Goal: Transaction & Acquisition: Book appointment/travel/reservation

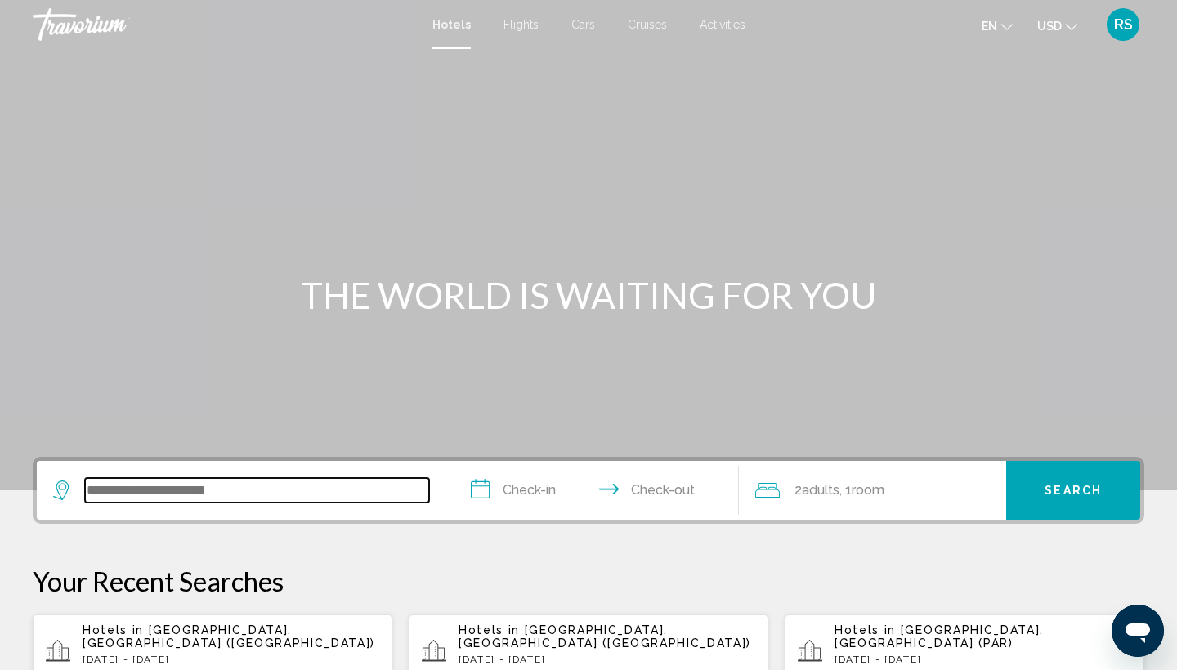
click at [120, 490] on input "Search widget" at bounding box center [257, 490] width 344 height 25
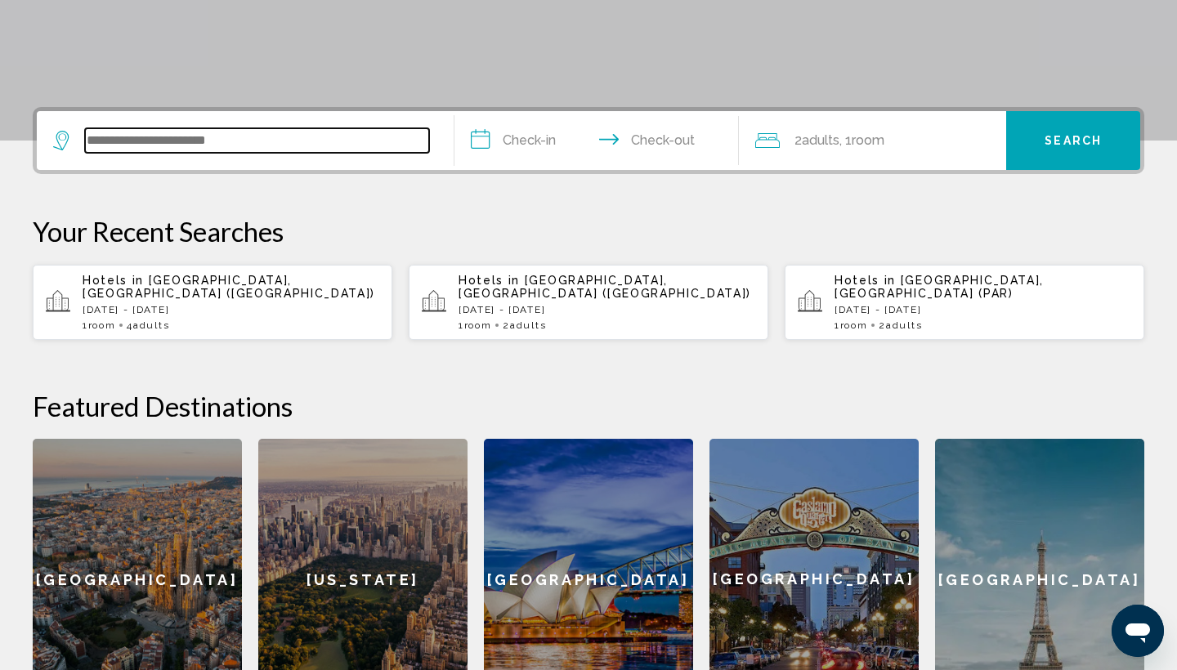
scroll to position [404, 0]
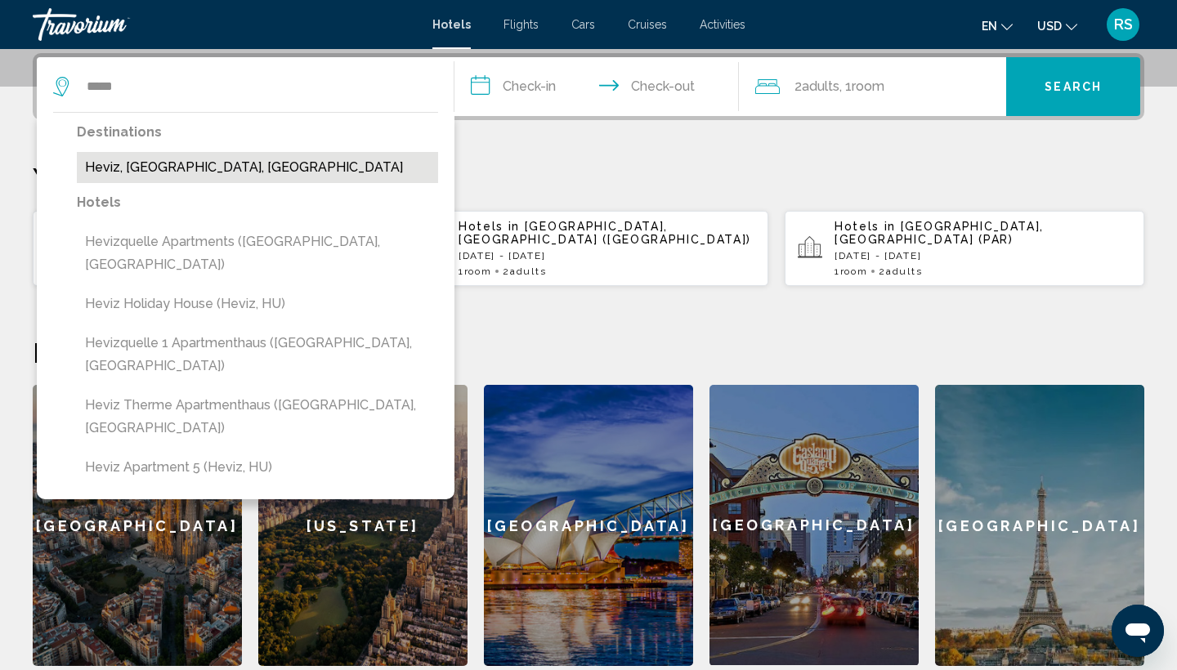
click at [152, 172] on button "Heviz, [GEOGRAPHIC_DATA], [GEOGRAPHIC_DATA]" at bounding box center [257, 167] width 361 height 31
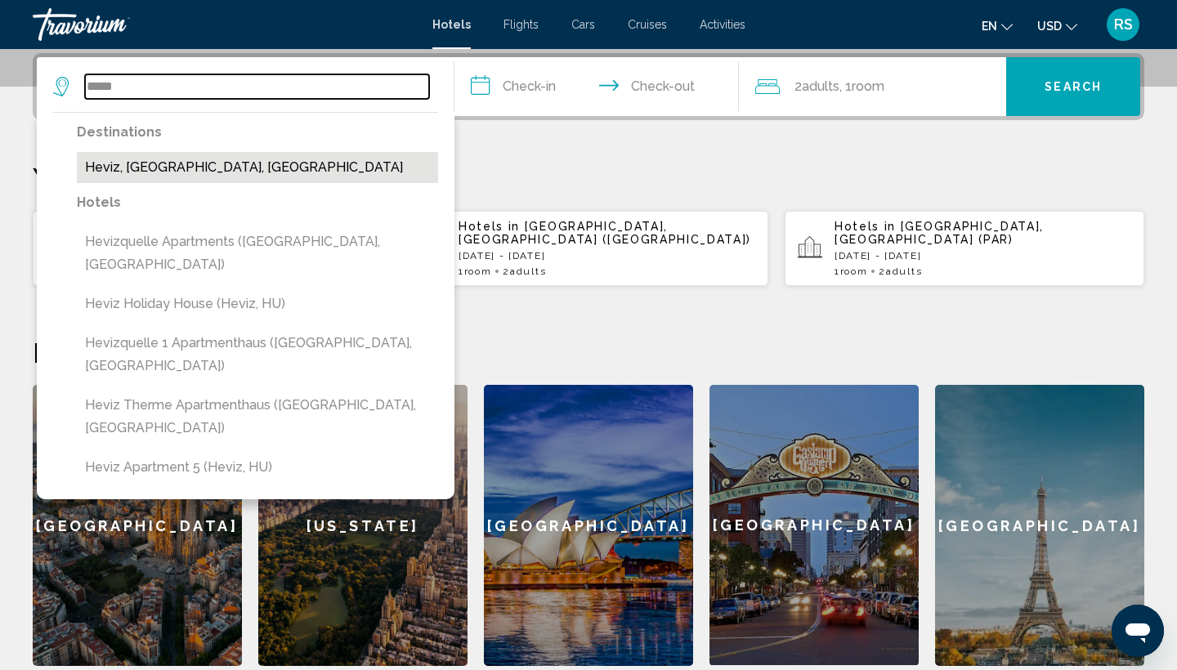
type input "**********"
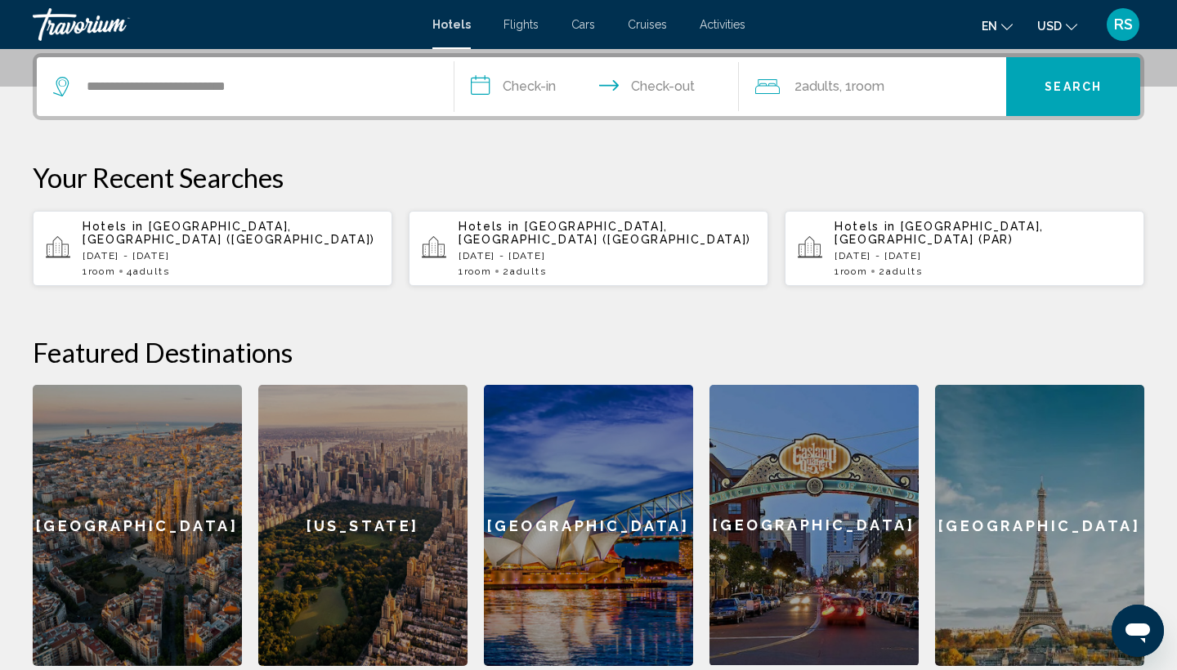
click at [537, 91] on input "**********" at bounding box center [599, 89] width 291 height 64
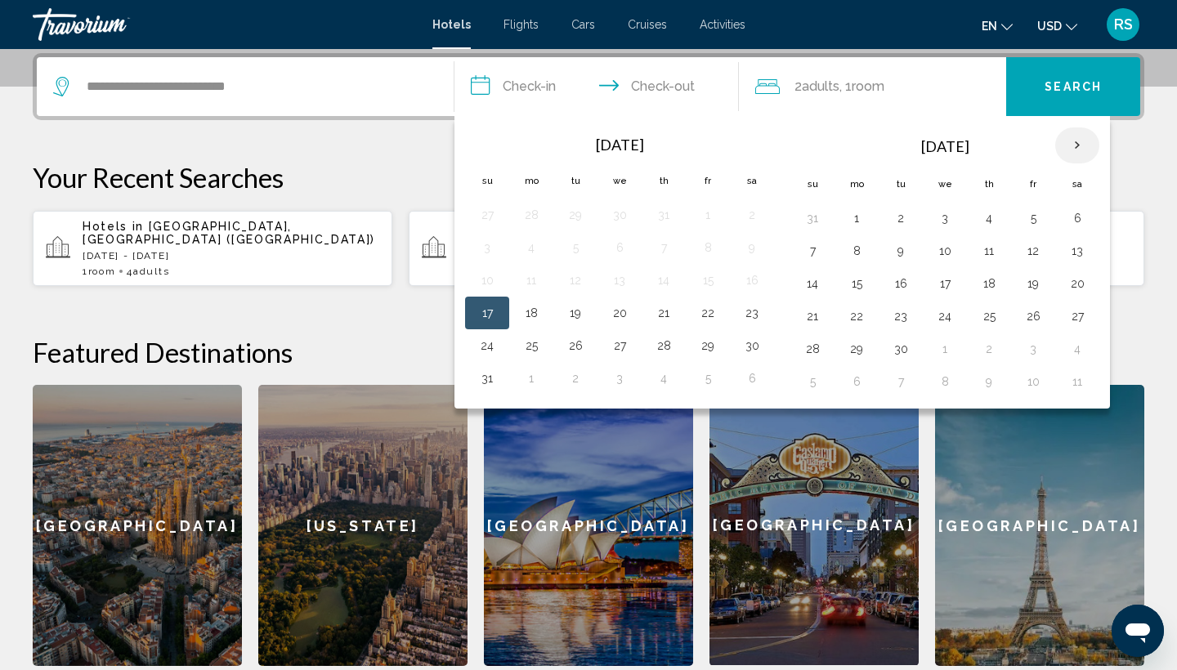
click at [1079, 146] on th "Next month" at bounding box center [1077, 145] width 44 height 36
click at [1031, 278] on button "17" at bounding box center [1033, 283] width 26 height 23
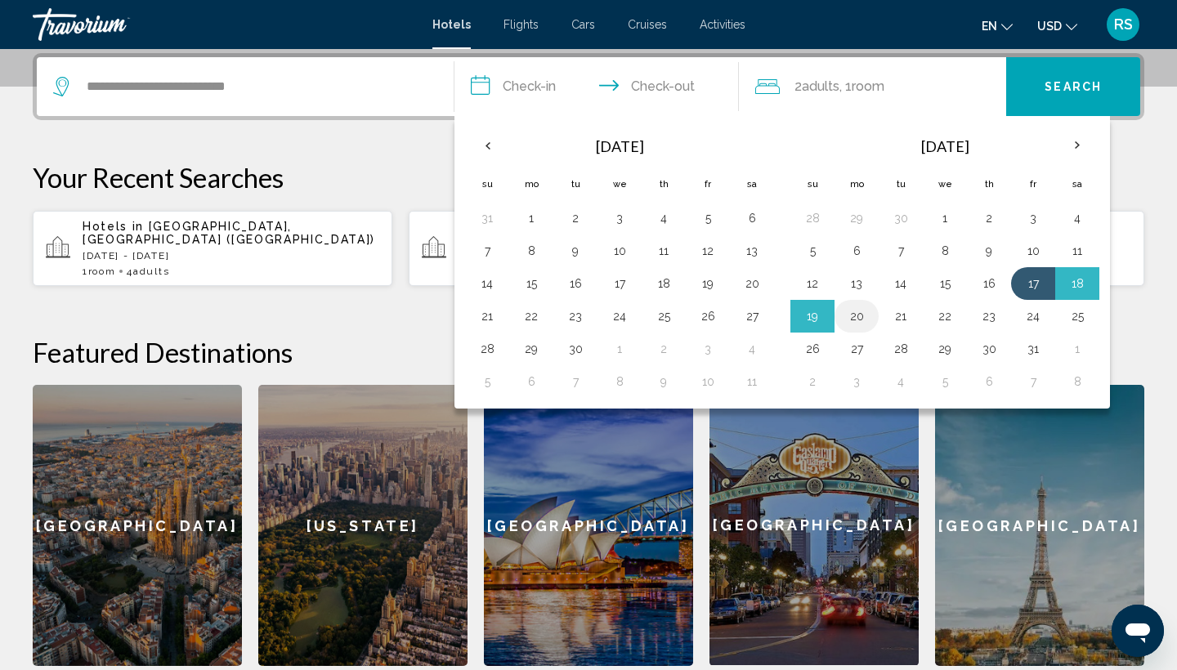
click at [858, 312] on button "20" at bounding box center [856, 316] width 26 height 23
type input "**********"
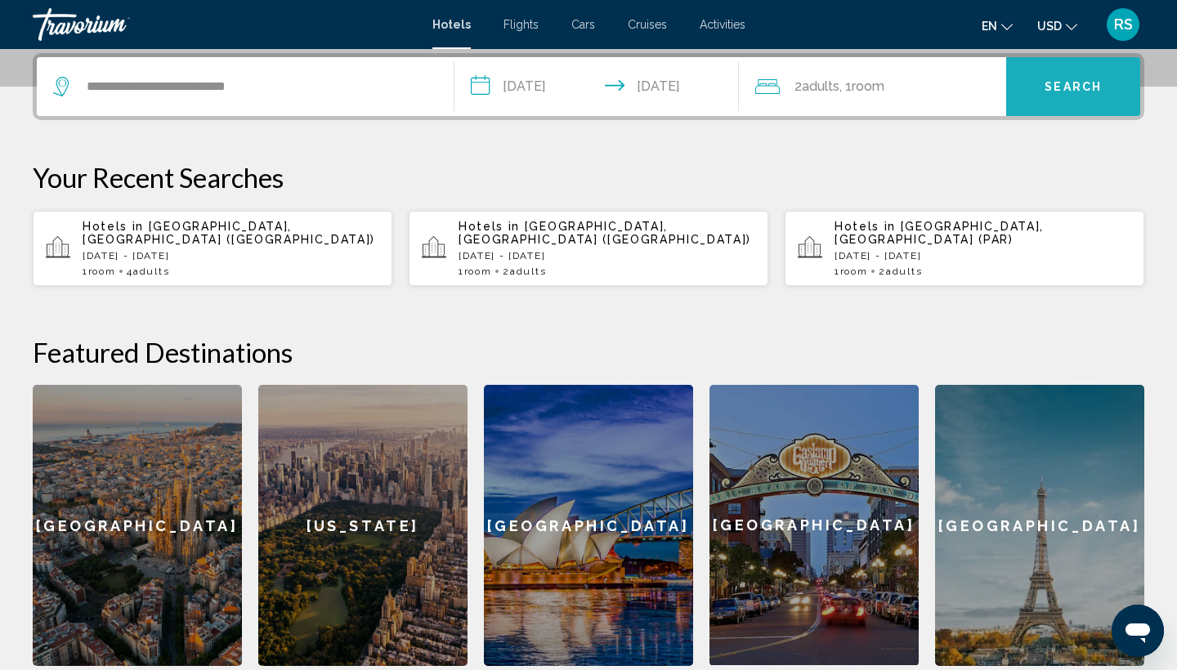
click at [1079, 89] on span "Search" at bounding box center [1072, 87] width 57 height 13
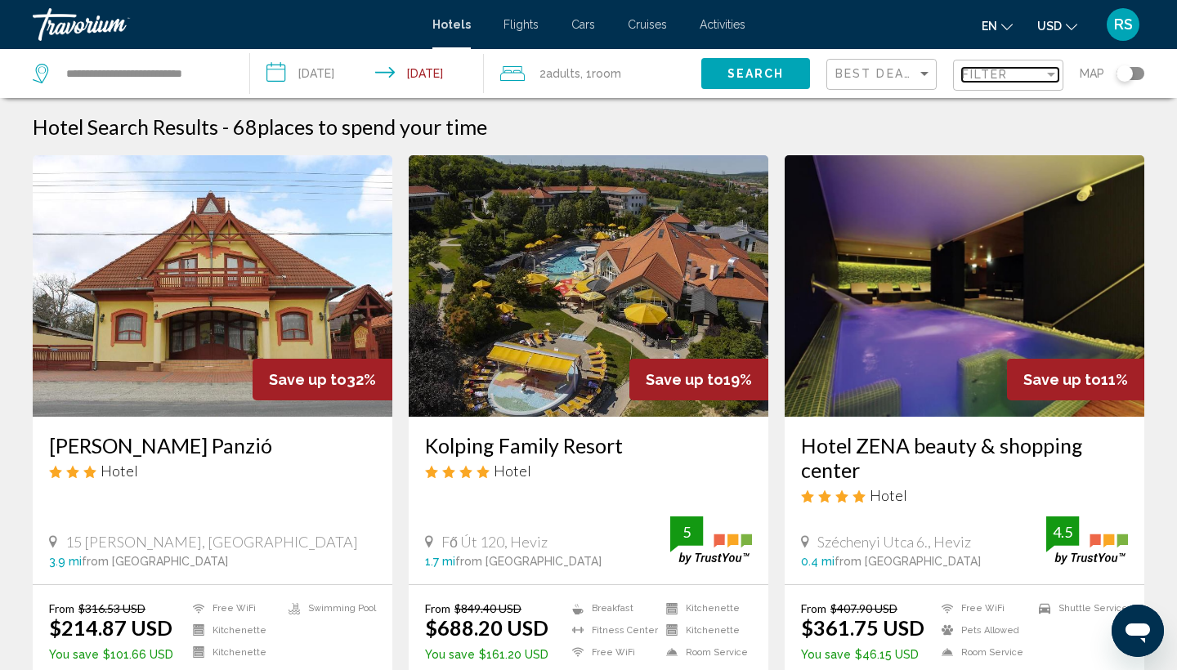
click at [1051, 75] on div "Filter" at bounding box center [1051, 75] width 8 height 4
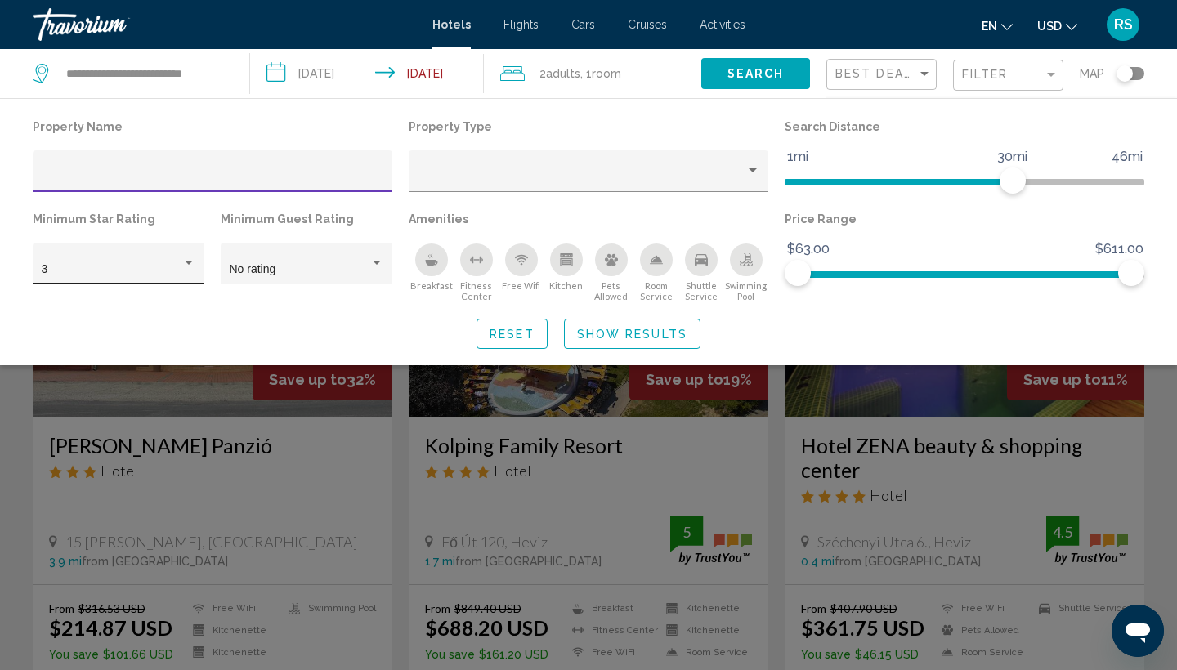
click at [192, 264] on div "Hotel Filters" at bounding box center [189, 263] width 8 height 4
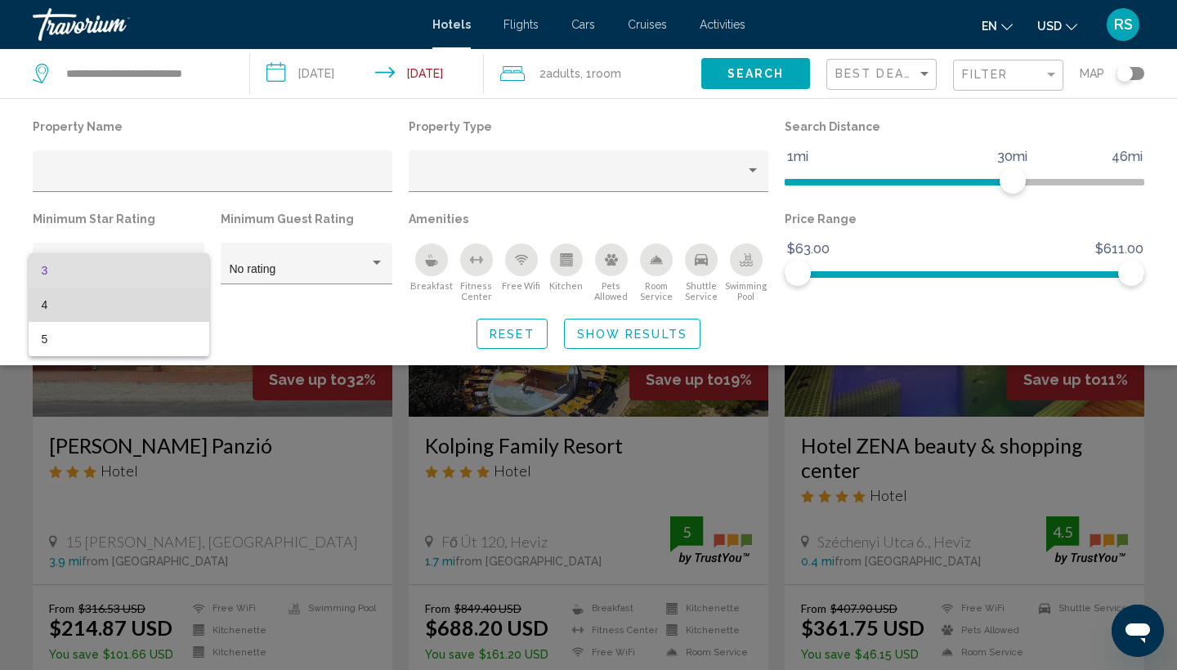
click at [171, 311] on span "4" at bounding box center [119, 305] width 154 height 34
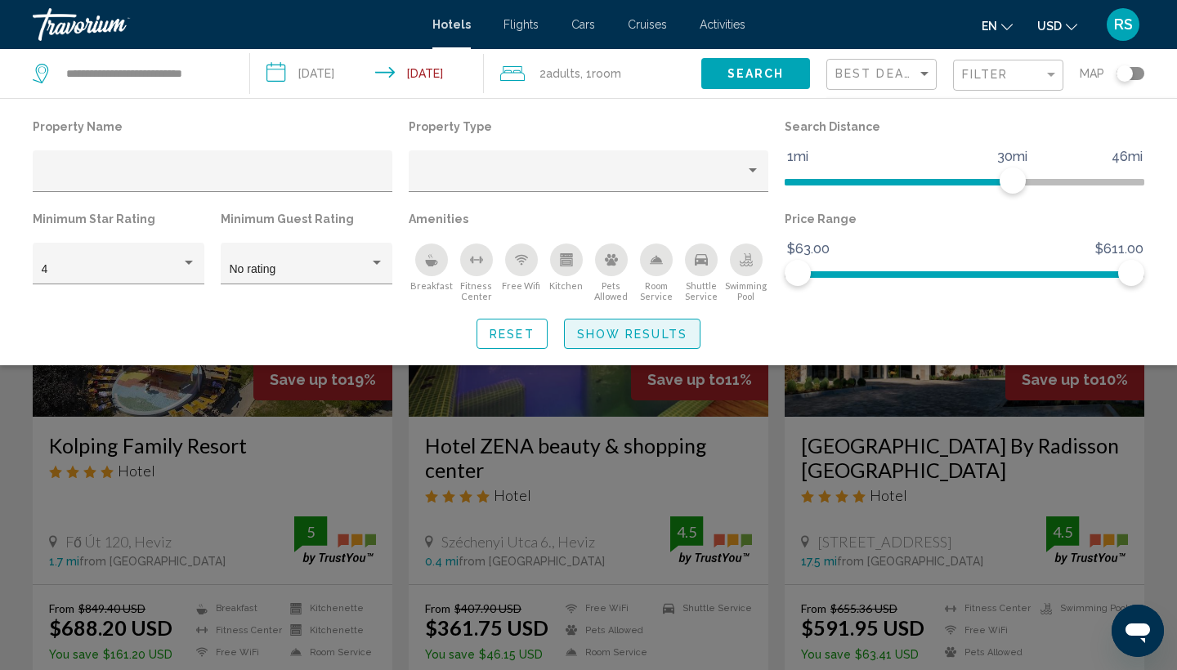
click at [618, 340] on span "Show Results" at bounding box center [632, 334] width 110 height 13
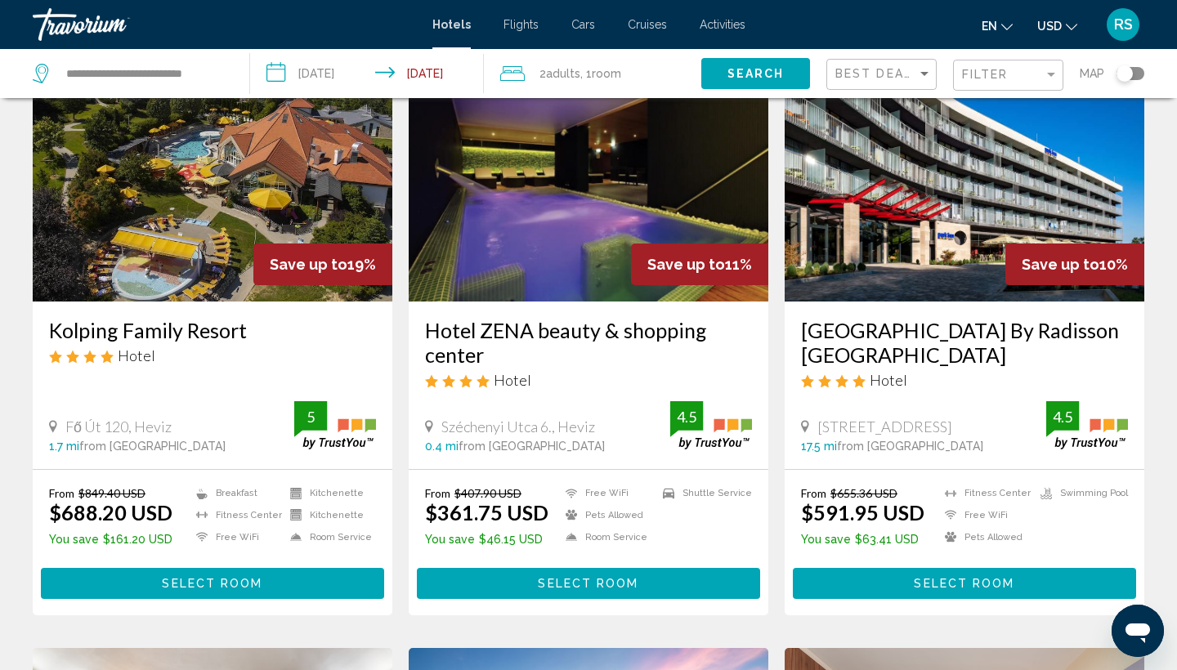
scroll to position [98, 0]
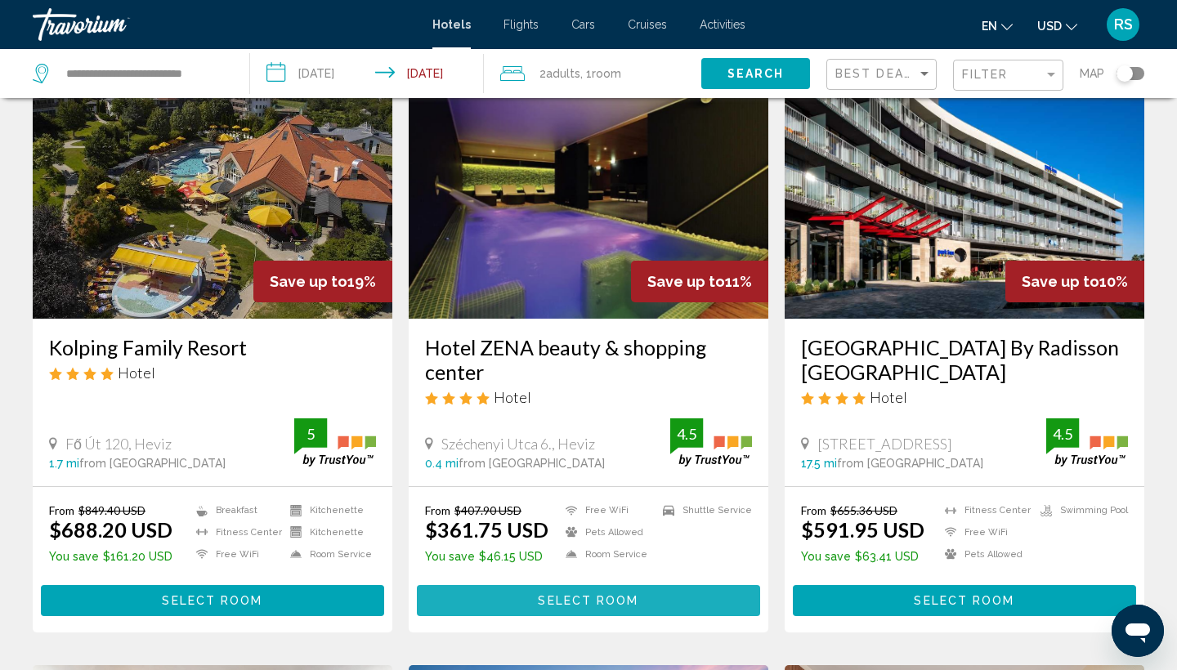
click at [554, 597] on span "Select Room" at bounding box center [588, 601] width 101 height 13
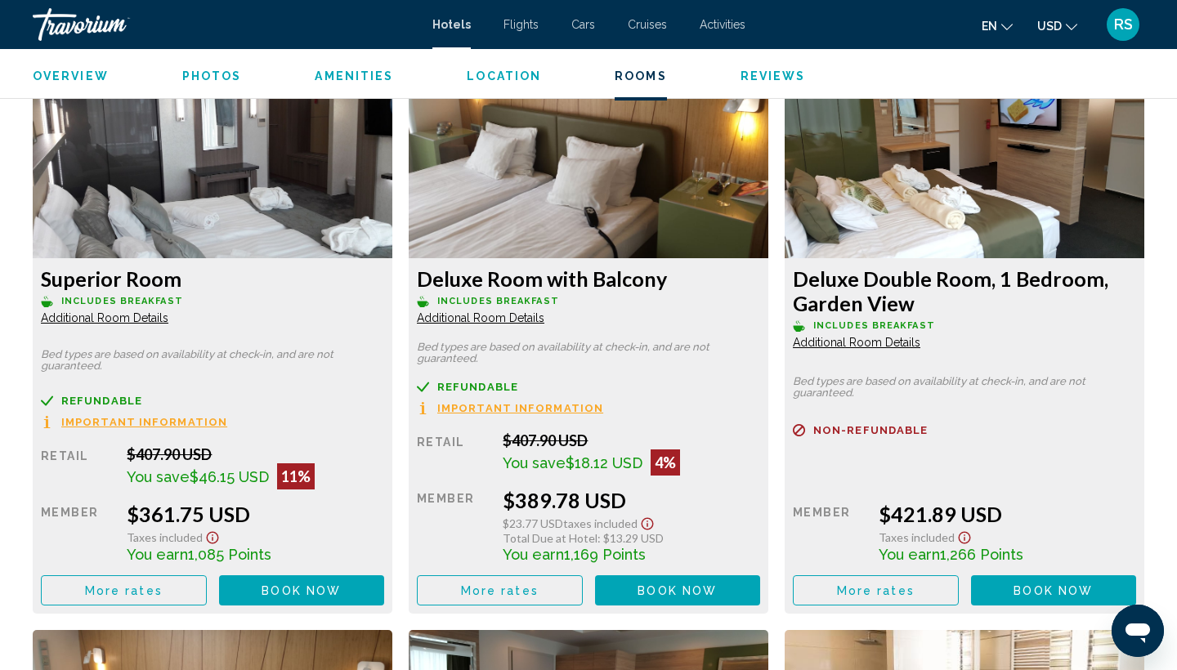
scroll to position [2264, 0]
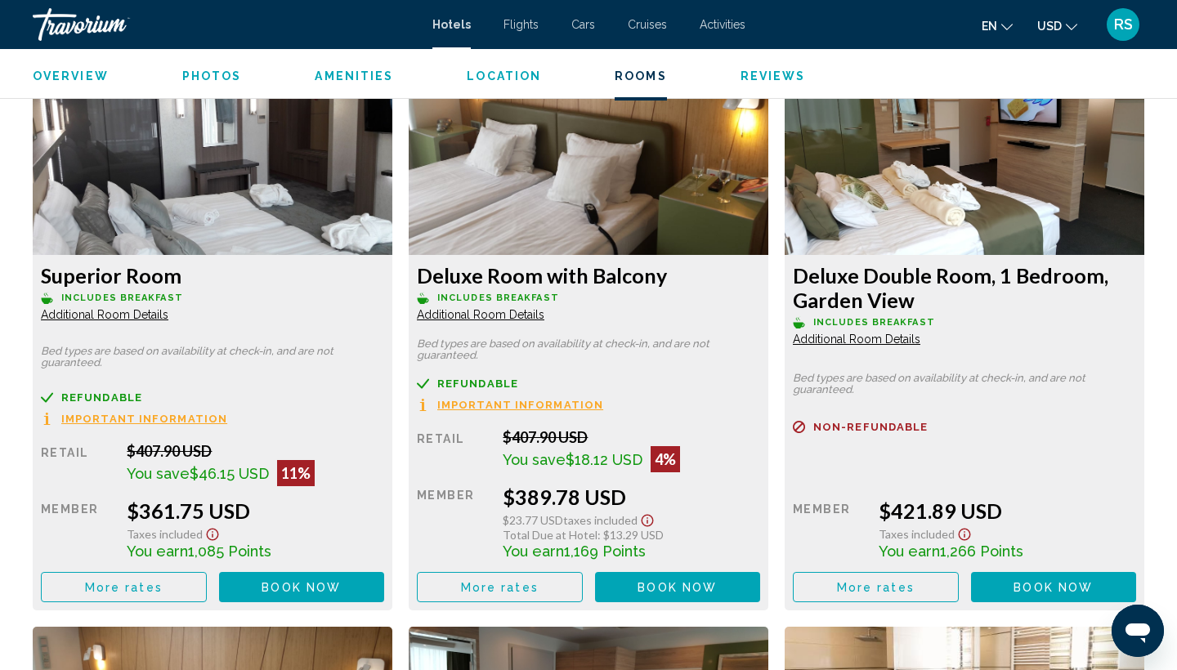
click at [112, 315] on span "Additional Room Details" at bounding box center [104, 314] width 127 height 13
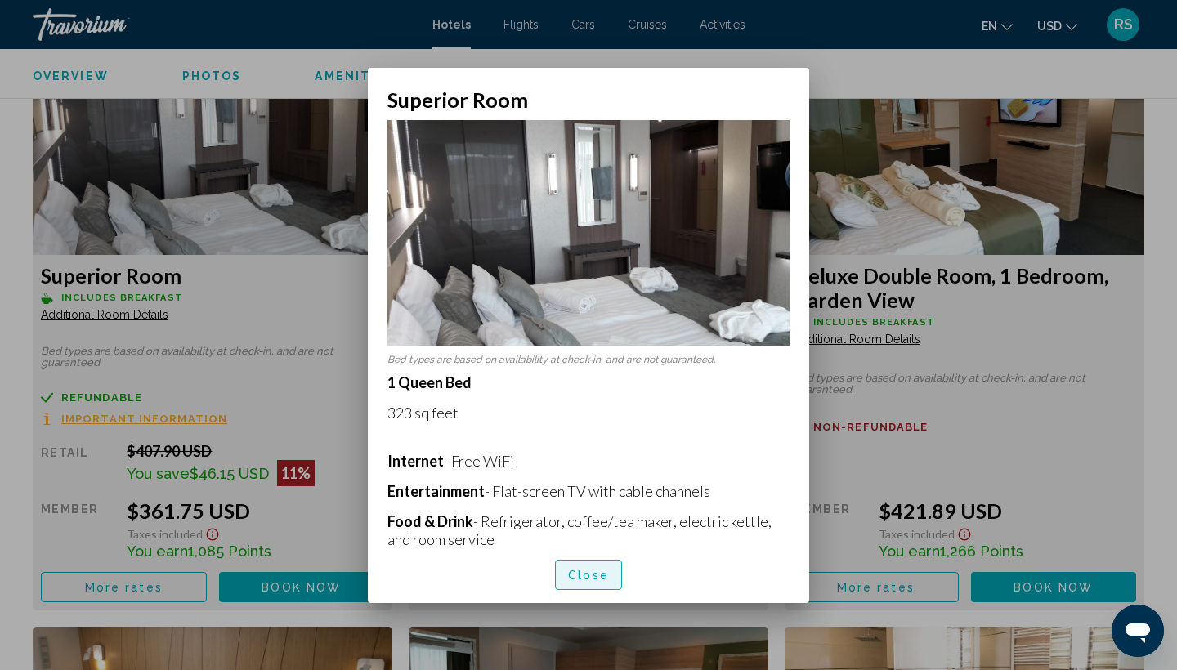
click at [586, 579] on span "Close" at bounding box center [588, 575] width 41 height 13
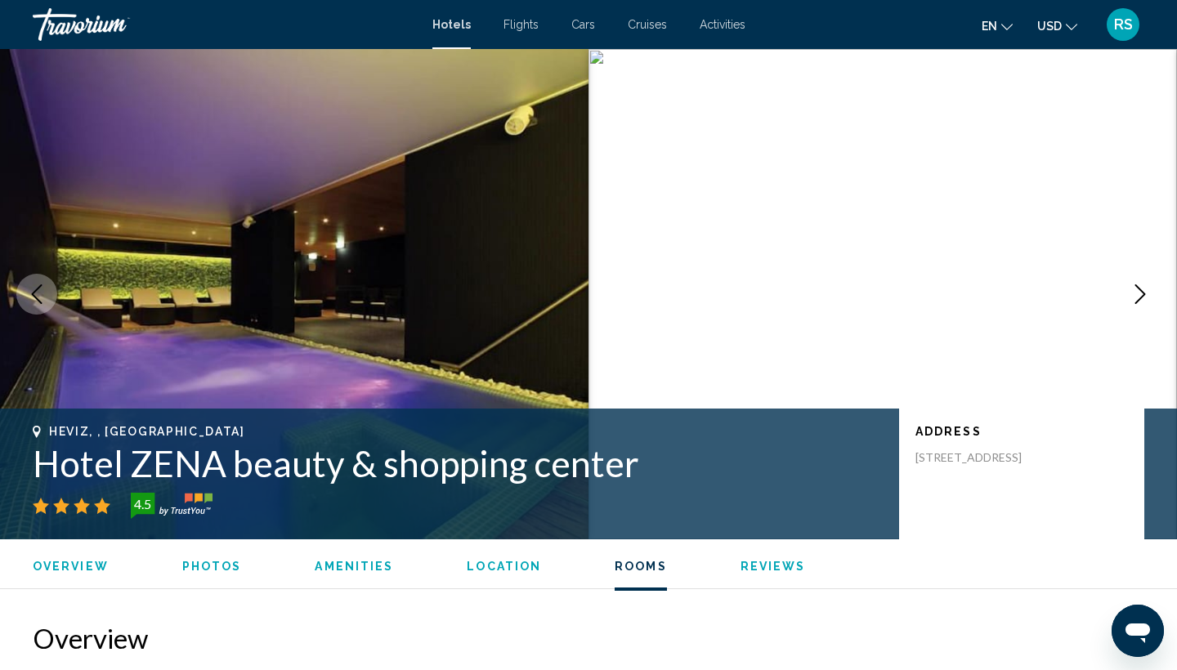
scroll to position [2264, 0]
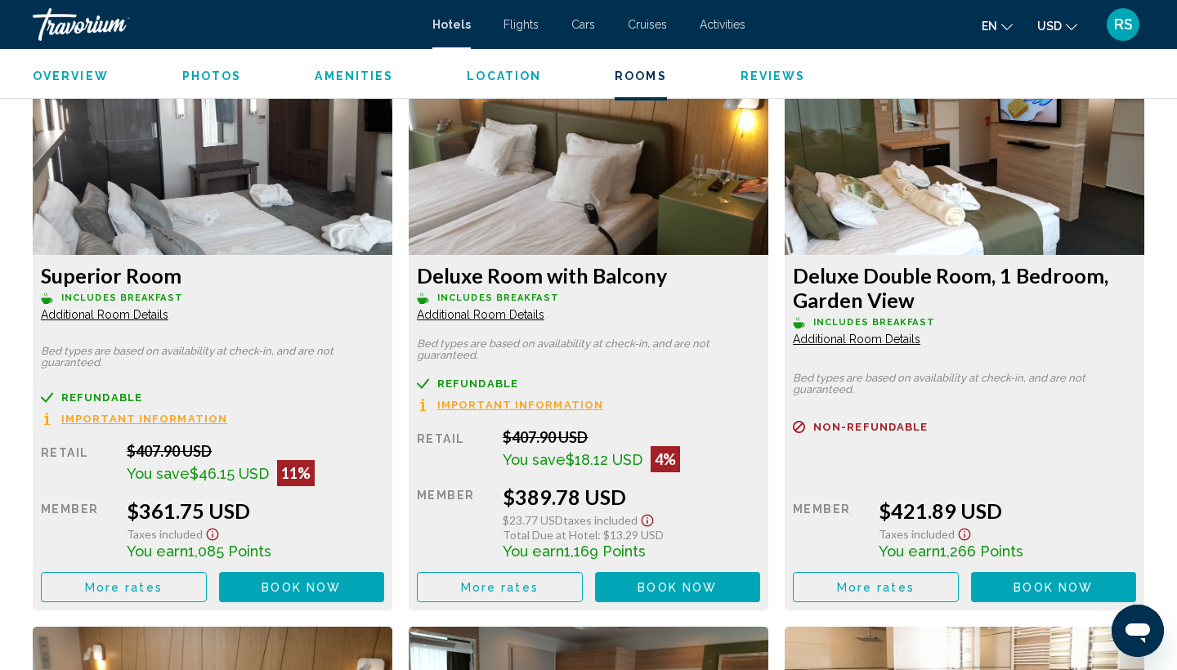
click at [168, 321] on span "Additional Room Details" at bounding box center [104, 314] width 127 height 13
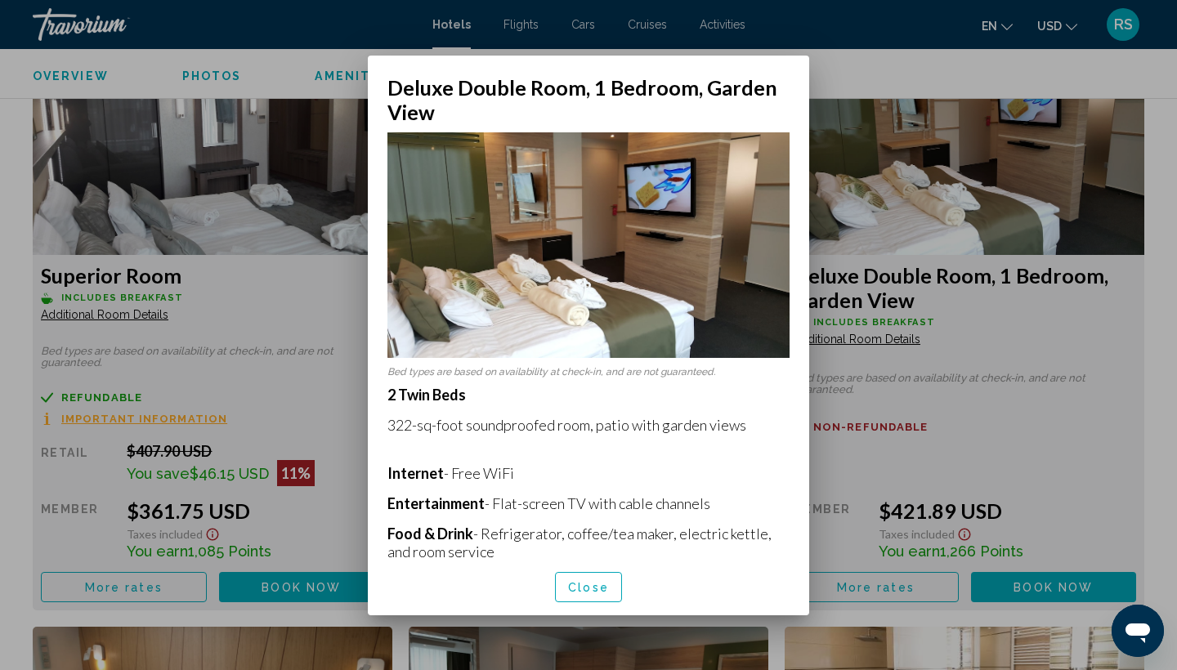
scroll to position [0, 0]
click at [575, 584] on span "Close" at bounding box center [588, 587] width 41 height 13
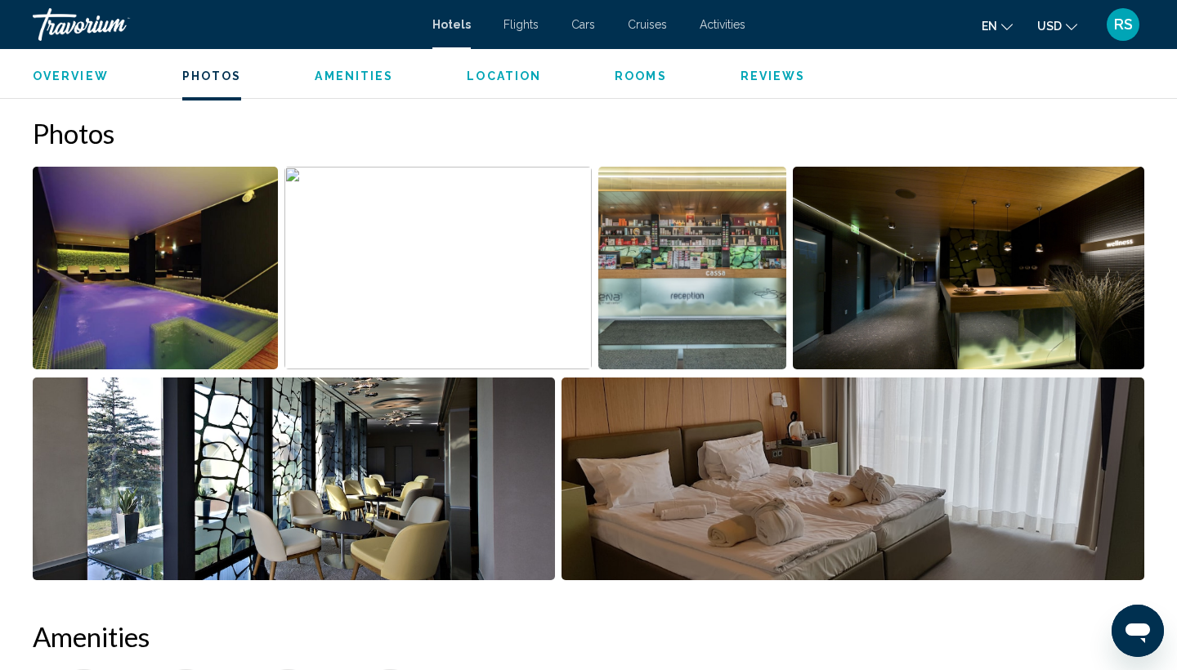
scroll to position [780, 0]
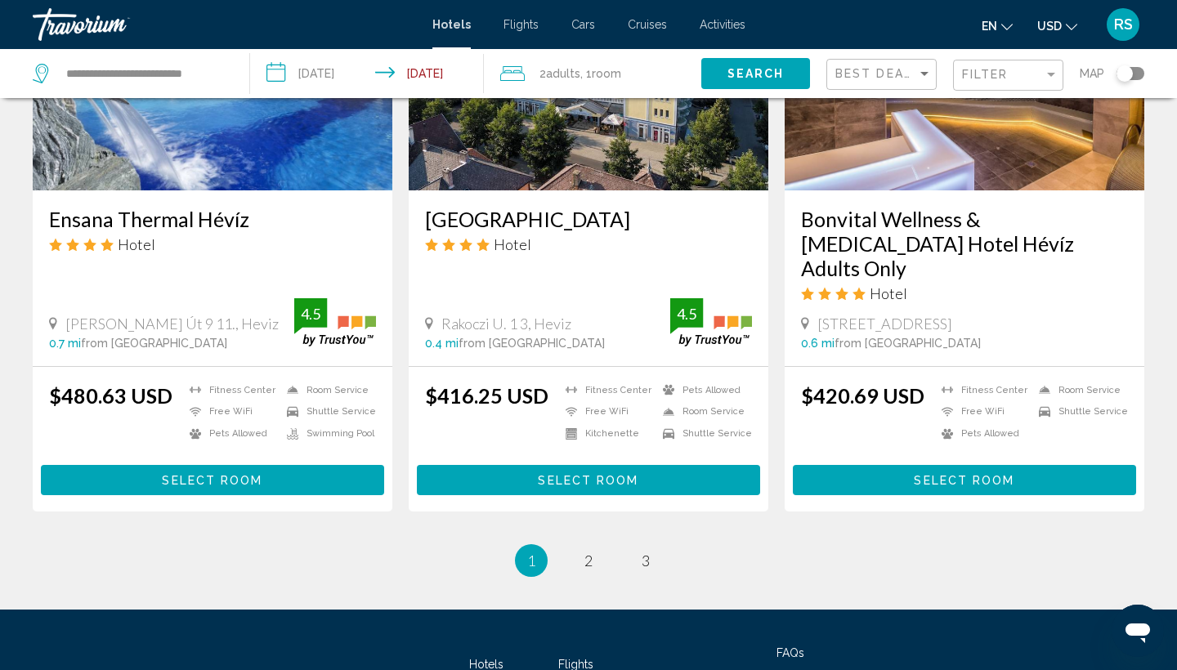
scroll to position [2006, 0]
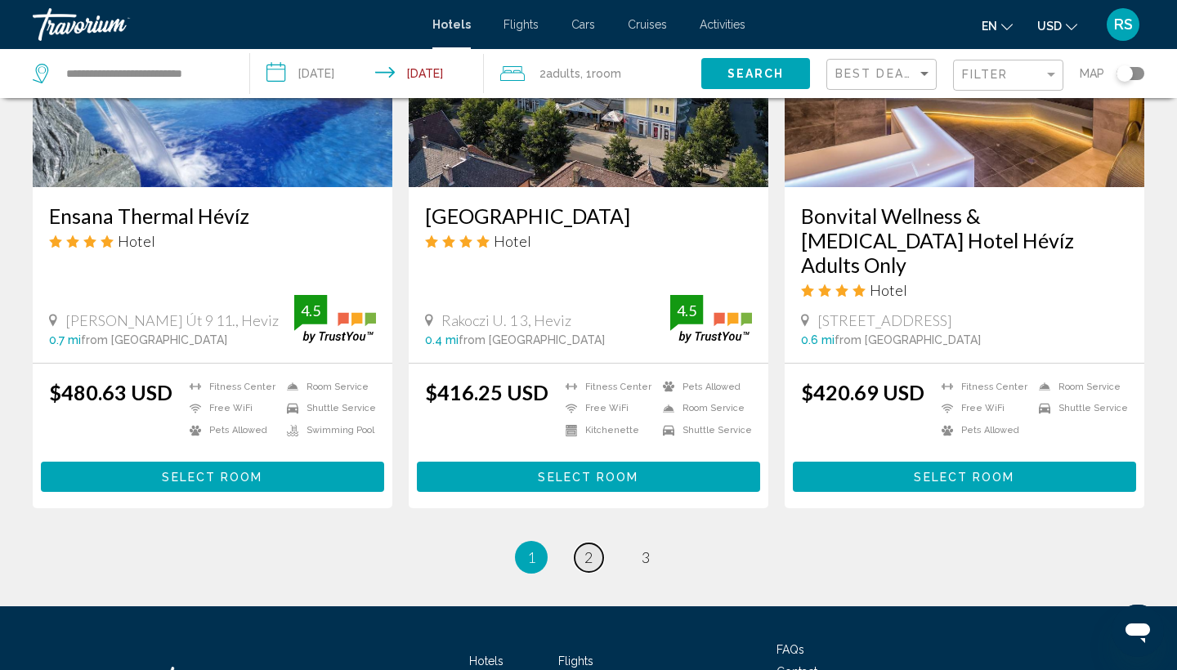
click at [585, 548] on span "2" at bounding box center [588, 557] width 8 height 18
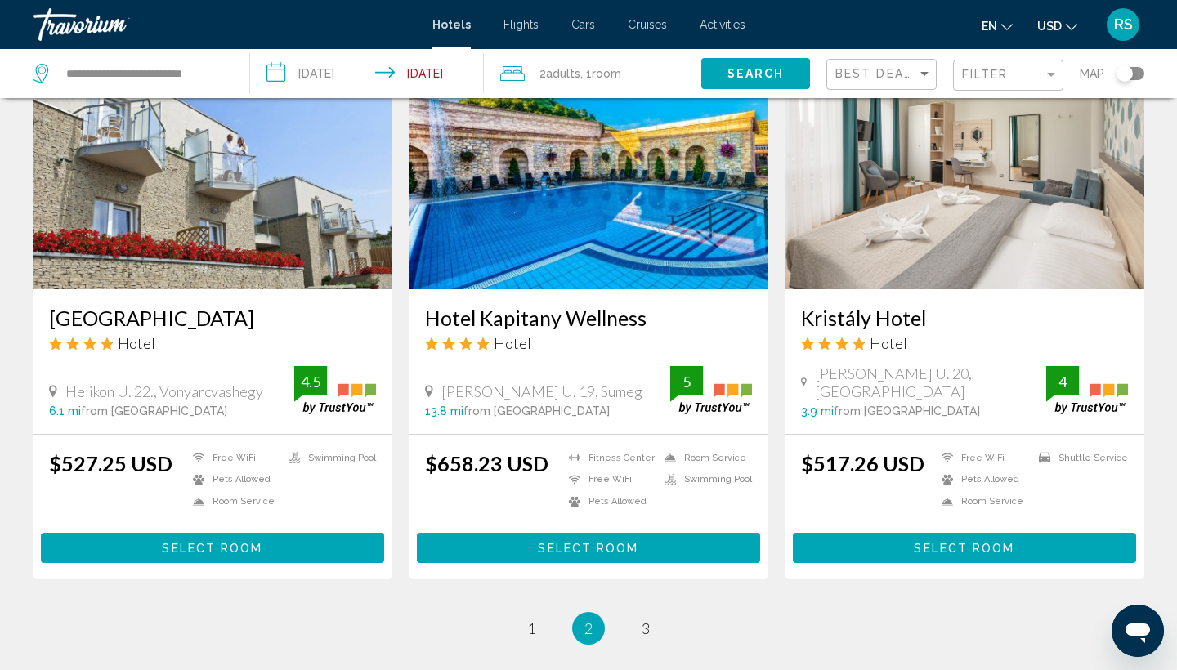
scroll to position [1934, 0]
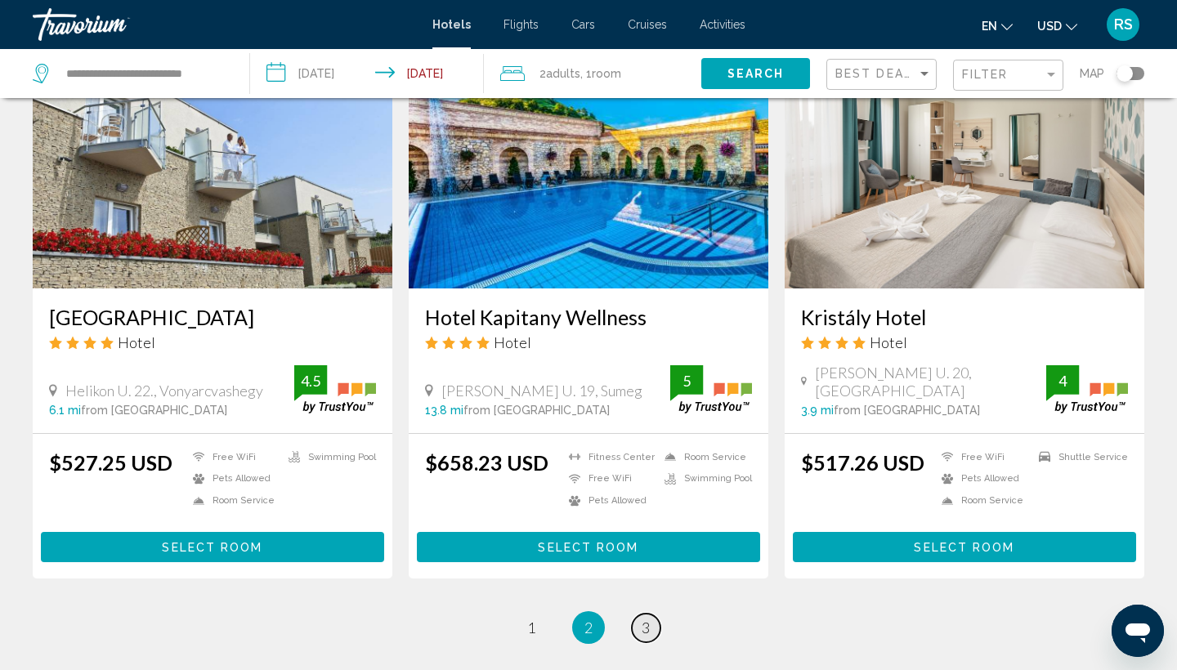
click at [647, 619] on span "3" at bounding box center [646, 628] width 8 height 18
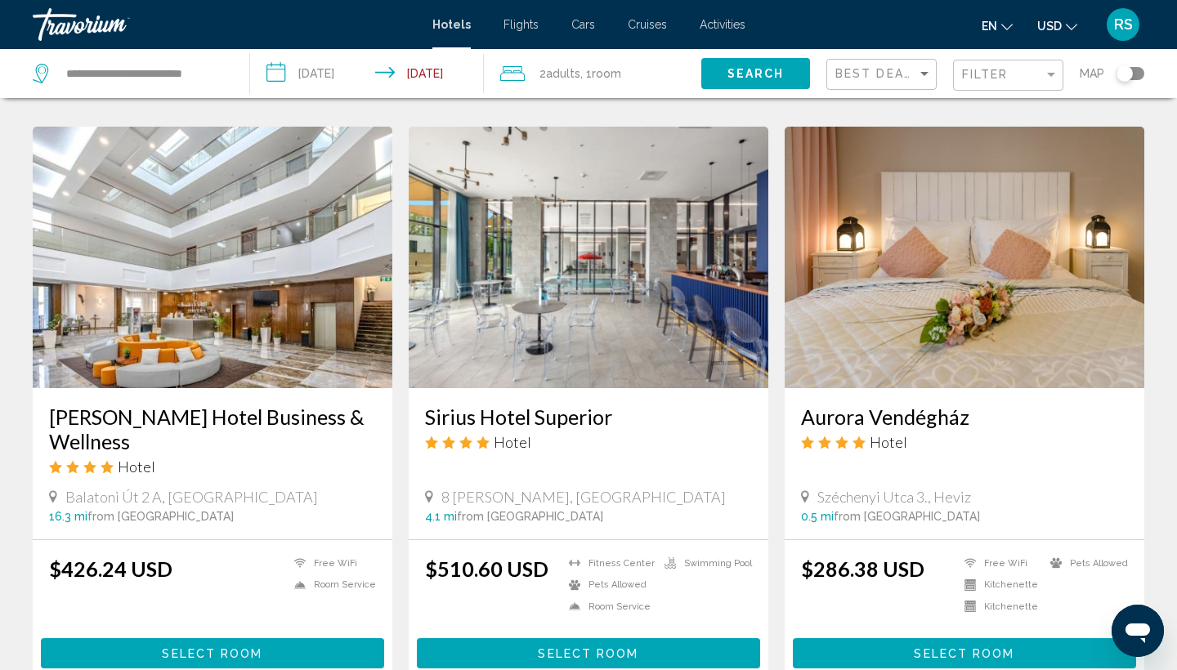
scroll to position [636, 0]
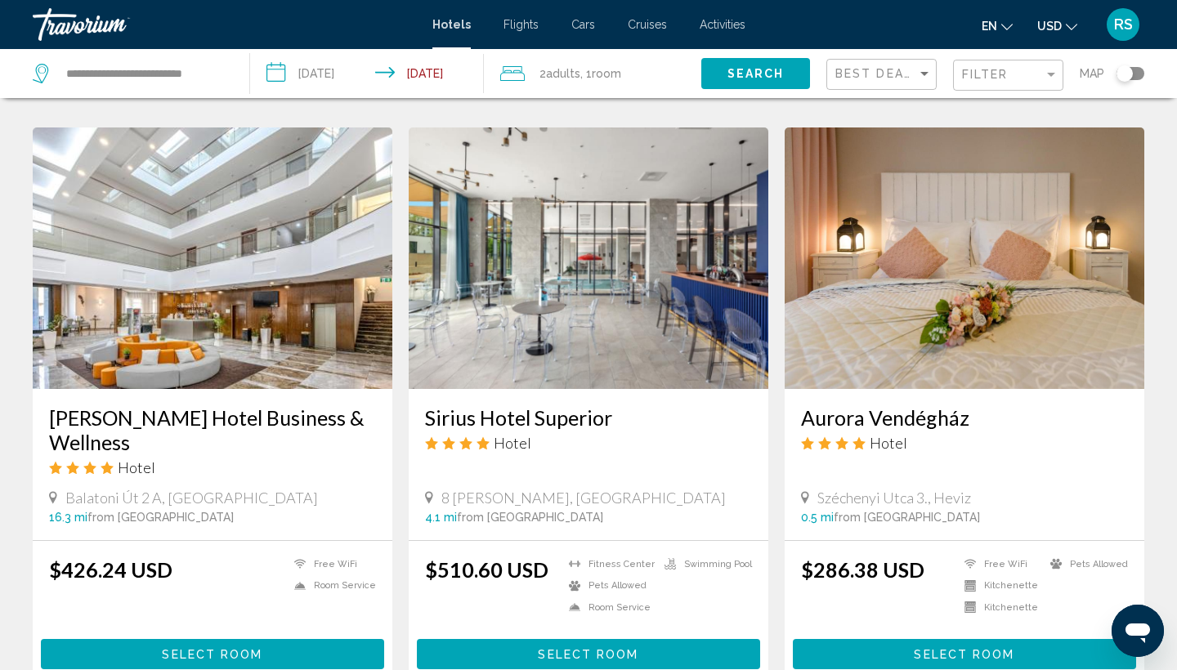
click at [963, 648] on span "Select Room" at bounding box center [964, 654] width 101 height 13
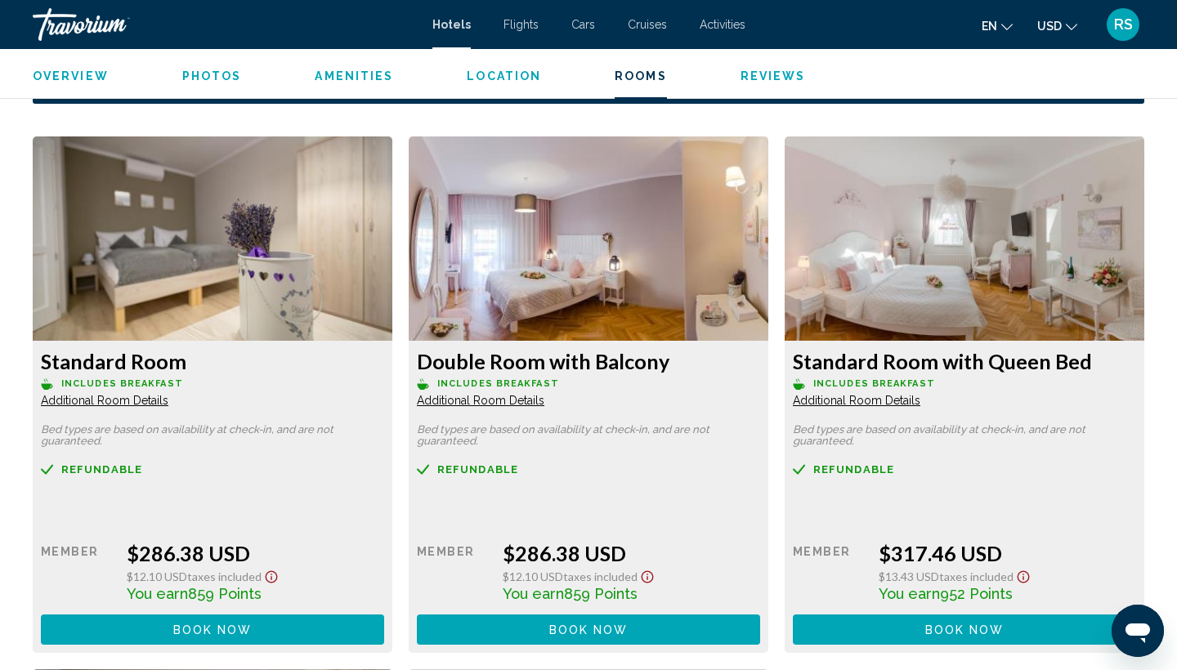
scroll to position [2130, 0]
